Goal: Task Accomplishment & Management: Manage account settings

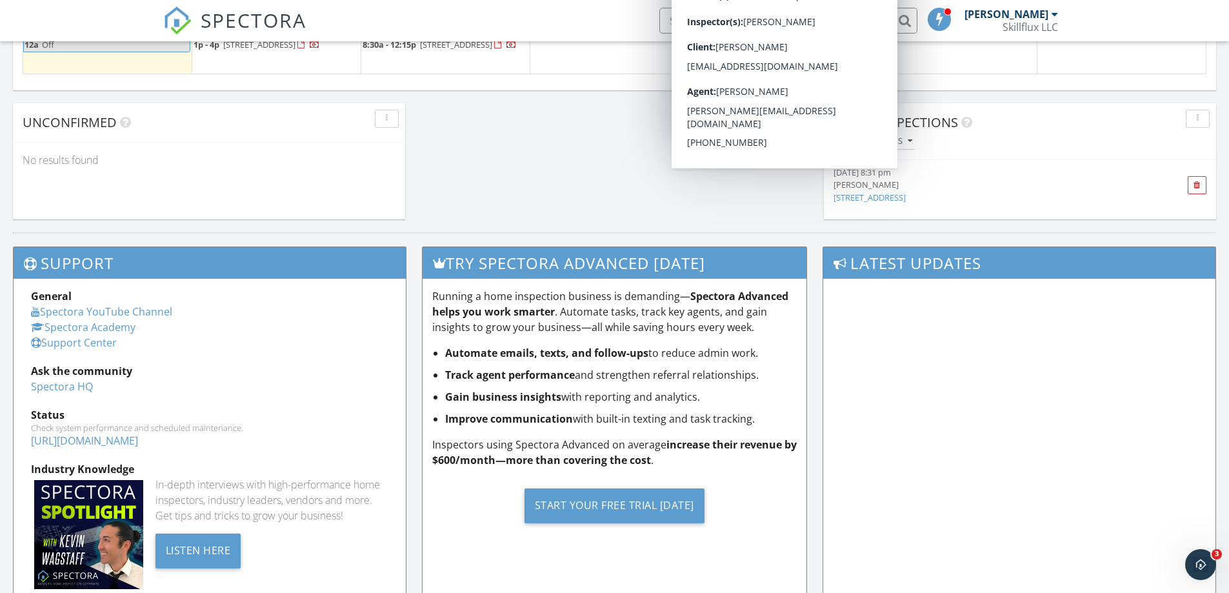
scroll to position [940, 0]
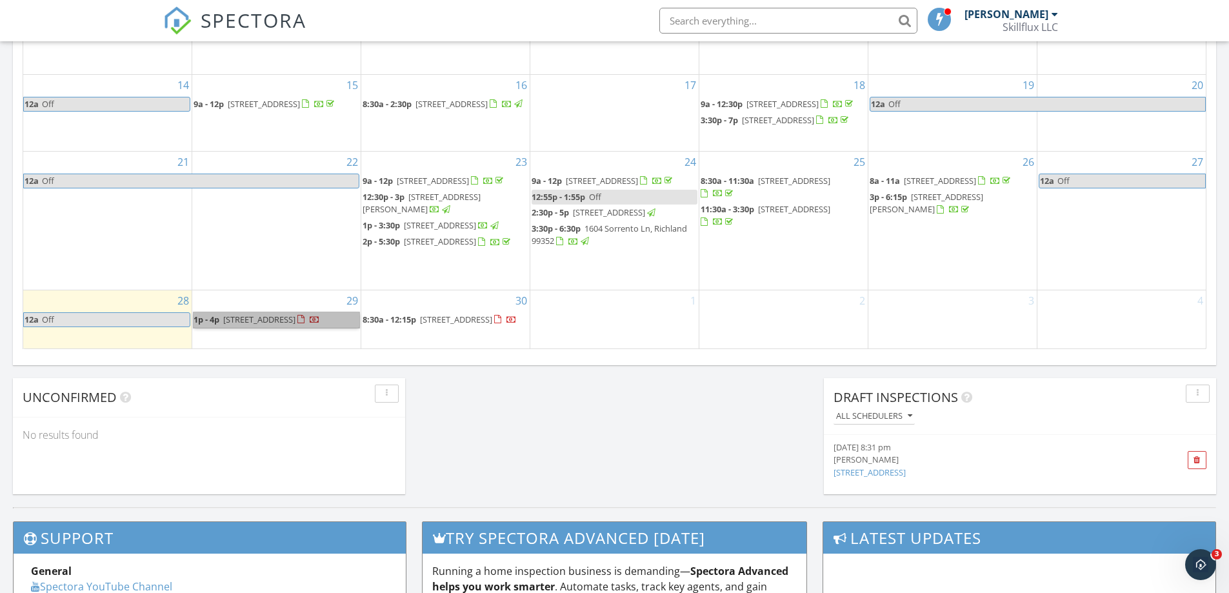
drag, startPoint x: 323, startPoint y: 329, endPoint x: 498, endPoint y: 396, distance: 187.1
drag, startPoint x: 498, startPoint y: 396, endPoint x: 474, endPoint y: 394, distance: 23.3
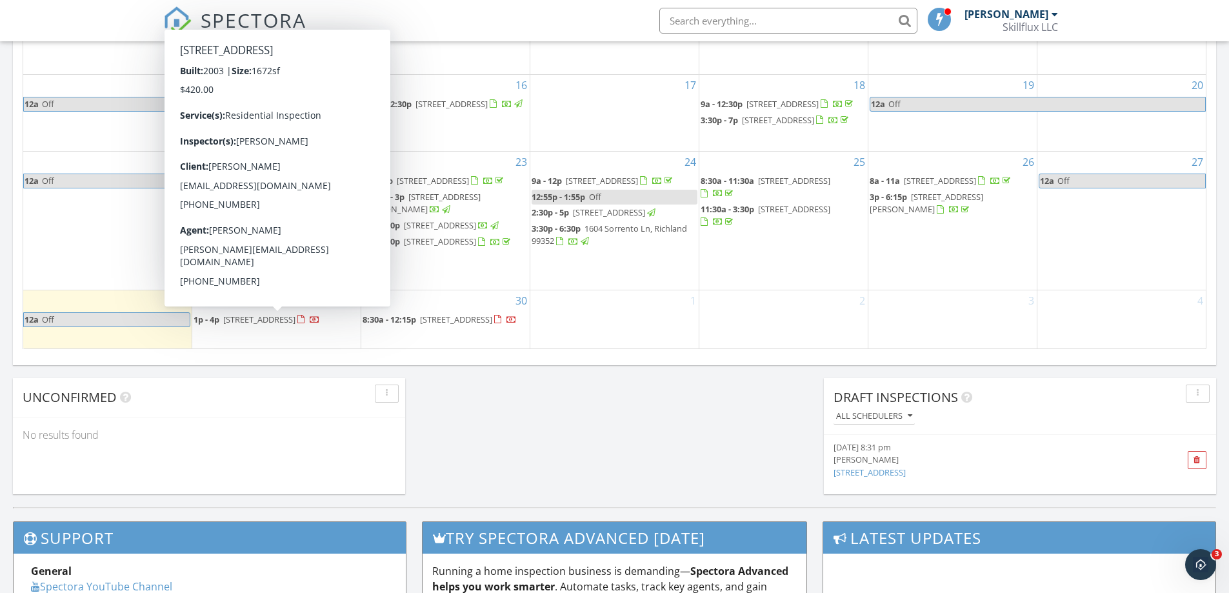
click at [296, 324] on span "[STREET_ADDRESS]" at bounding box center [259, 320] width 72 height 12
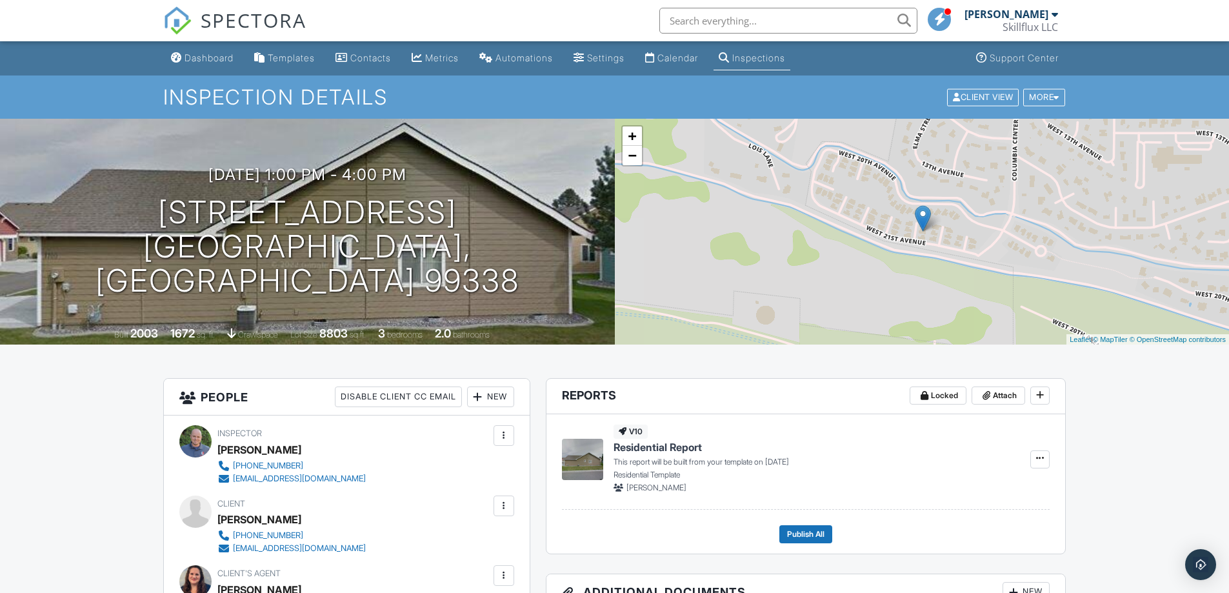
drag, startPoint x: 0, startPoint y: 0, endPoint x: 623, endPoint y: 23, distance: 623.1
click at [624, 23] on div "SPECTORA Randy Kirkpatrick Skillflux LLC Role: Inspector Change Role Dashboard …" at bounding box center [614, 20] width 903 height 41
click at [423, 190] on div at bounding box center [410, 181] width 25 height 24
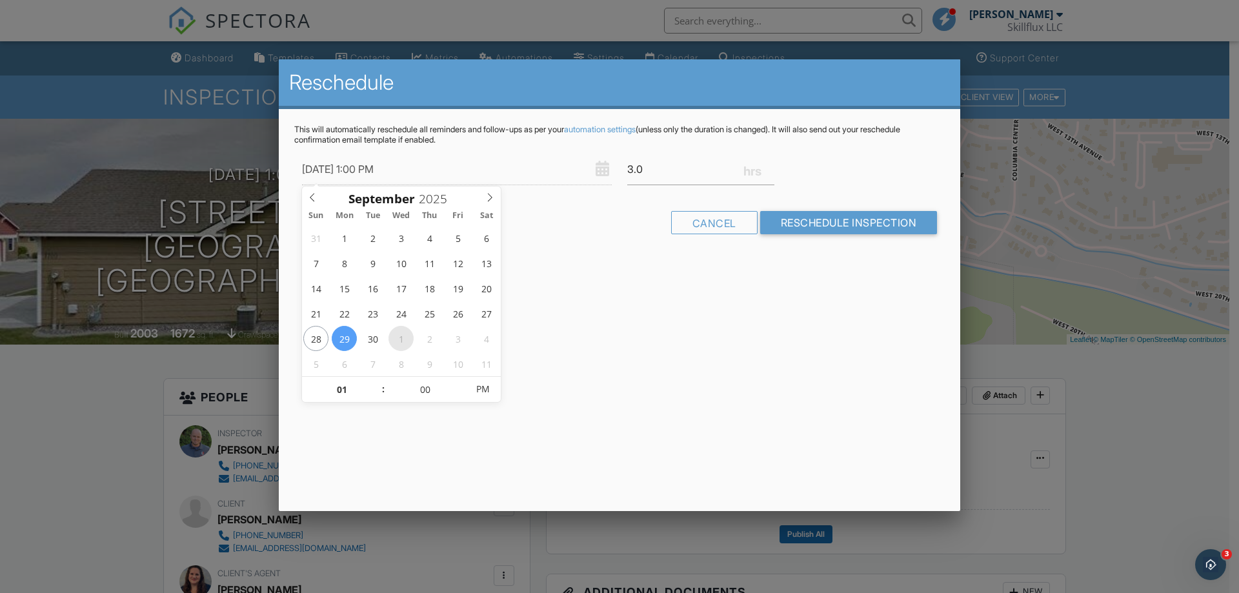
type input "10/01/2025 1:00 PM"
click at [804, 227] on input "Reschedule Inspection" at bounding box center [848, 222] width 177 height 23
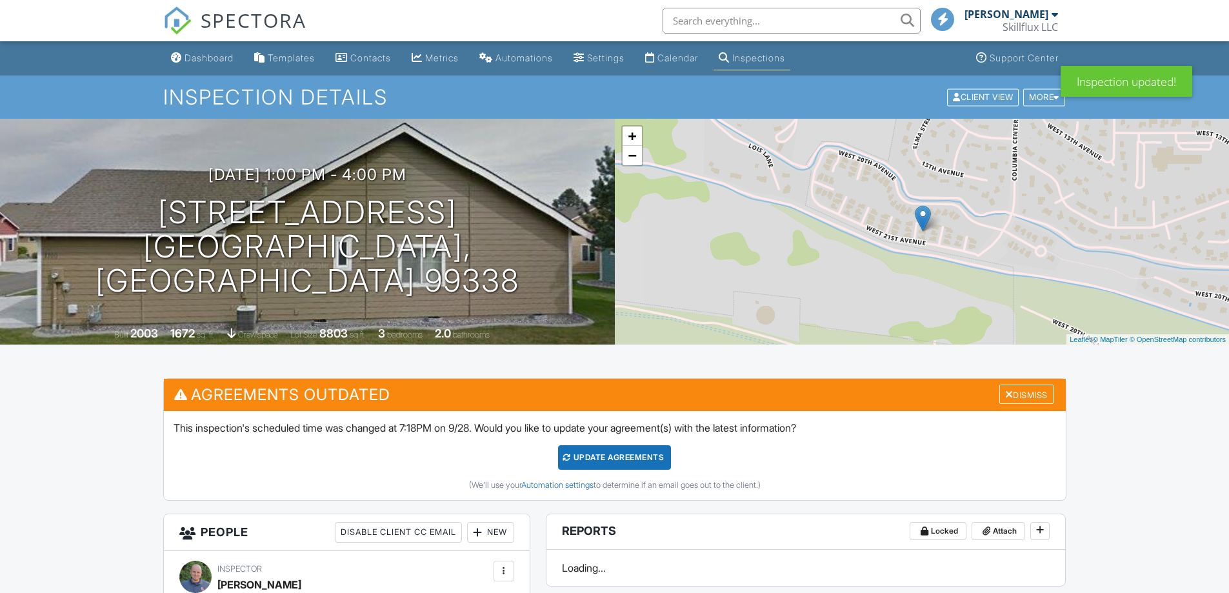
click at [630, 459] on div "Update Agreements" at bounding box center [614, 457] width 113 height 25
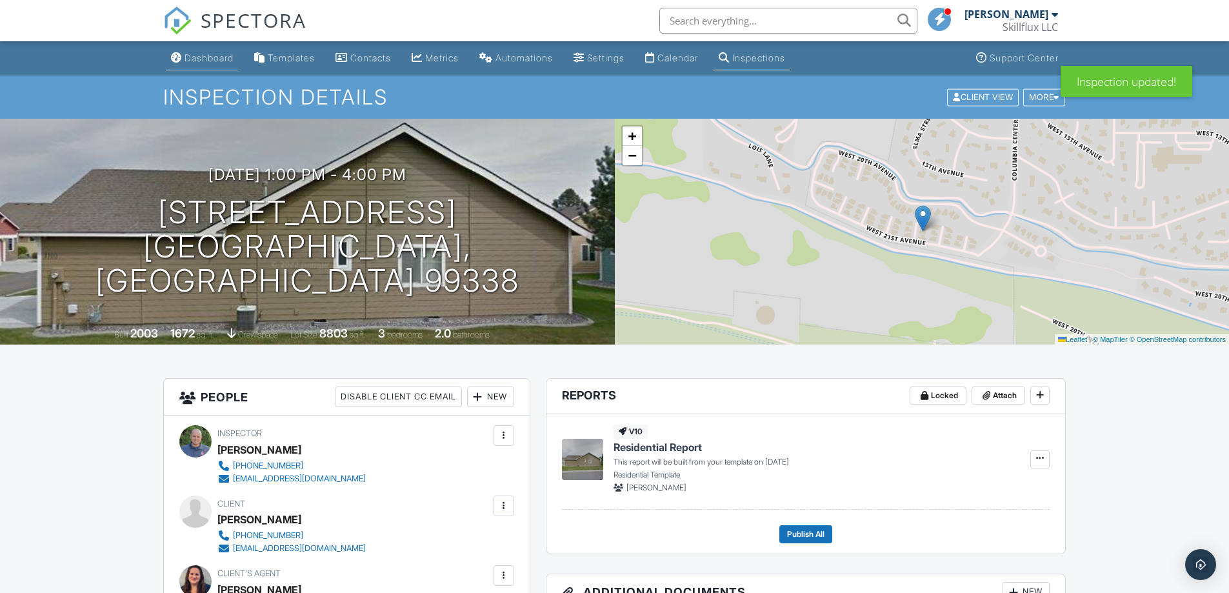
click at [215, 61] on div "Dashboard" at bounding box center [209, 57] width 49 height 11
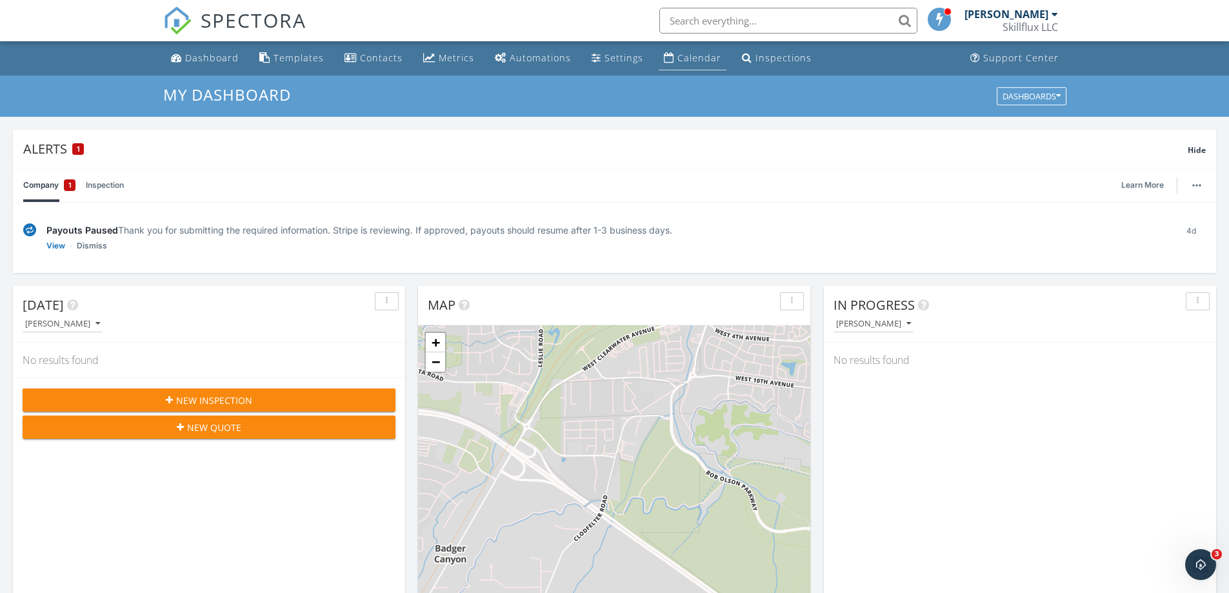
click at [678, 55] on div "Calendar" at bounding box center [700, 58] width 44 height 12
